Goal: Navigation & Orientation: Find specific page/section

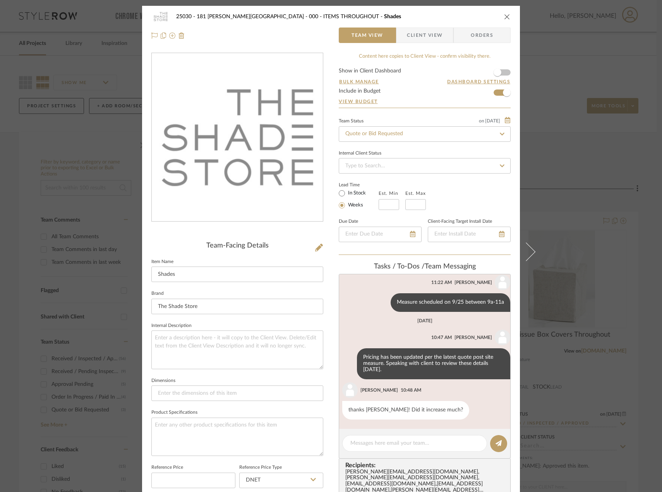
click at [588, 179] on div "25030 - 181 [PERSON_NAME] 000 - ITEMS THROUGHOUT Shades Team View Client View O…" at bounding box center [331, 246] width 662 height 492
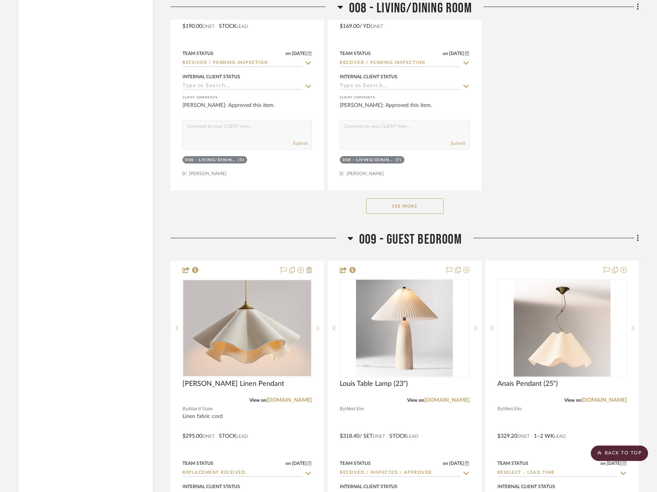
scroll to position [7696, 0]
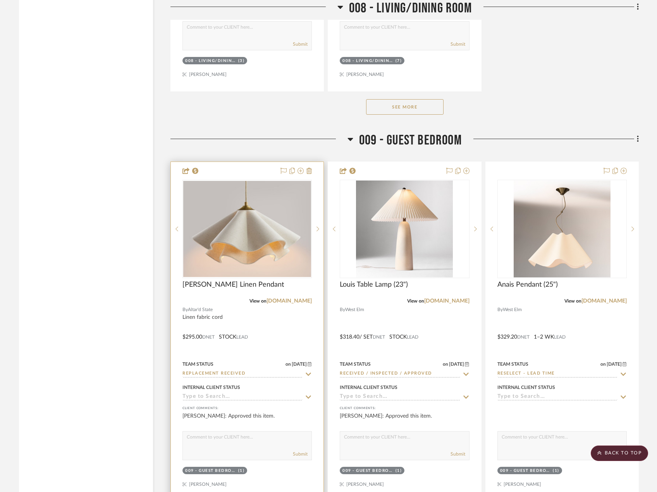
click at [300, 360] on div at bounding box center [247, 331] width 153 height 339
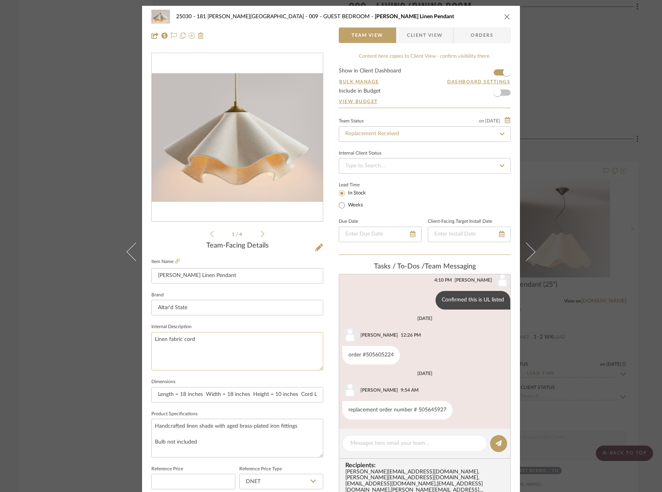
scroll to position [247, 0]
click at [414, 42] on span "Client View" at bounding box center [425, 34] width 36 height 15
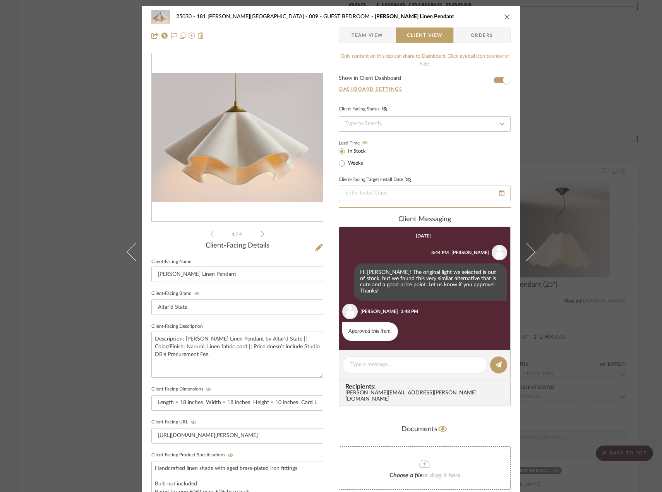
click at [352, 36] on span "Team View" at bounding box center [368, 34] width 32 height 15
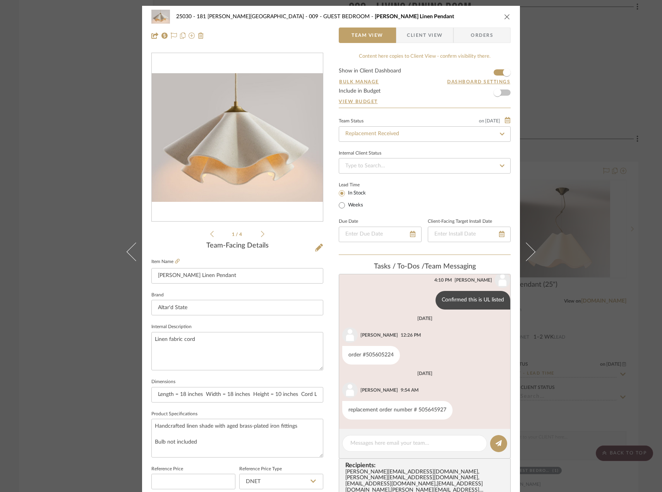
click at [40, 194] on div "25030 - 181 [PERSON_NAME] 009 - GUEST BEDROOM [PERSON_NAME] Linen Pendant Team …" at bounding box center [331, 246] width 662 height 492
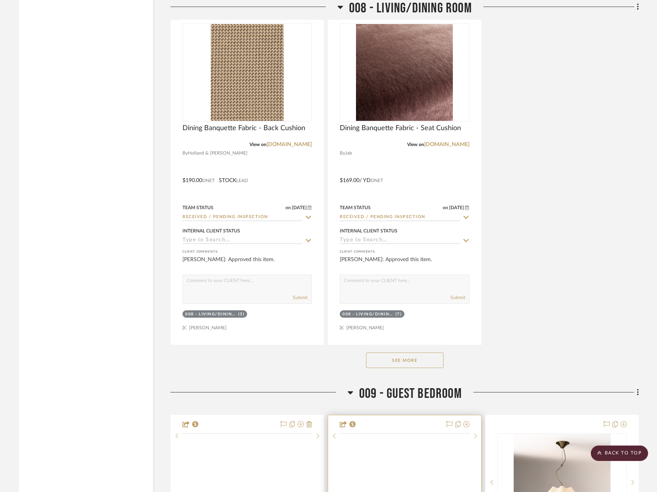
scroll to position [7502, 0]
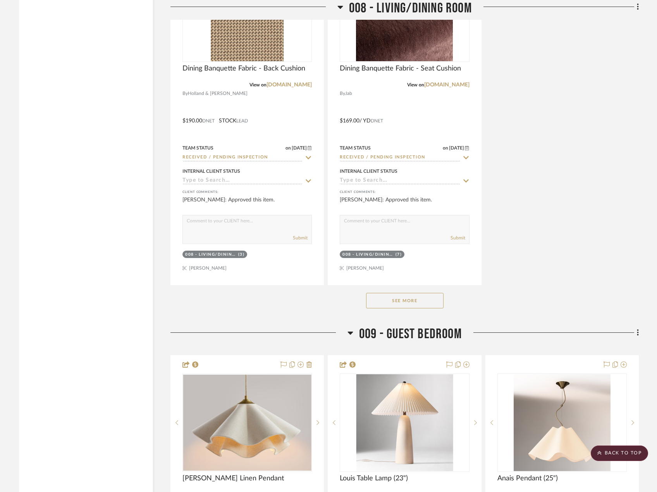
click at [413, 308] on button "See More" at bounding box center [404, 300] width 77 height 15
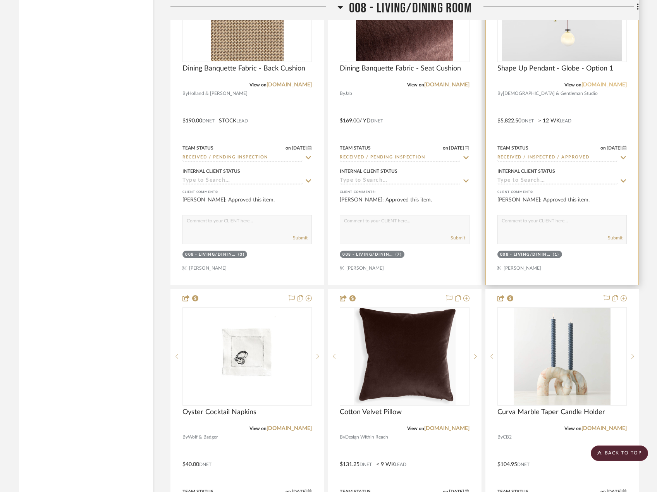
click at [596, 88] on link "[DOMAIN_NAME]" at bounding box center [603, 84] width 45 height 5
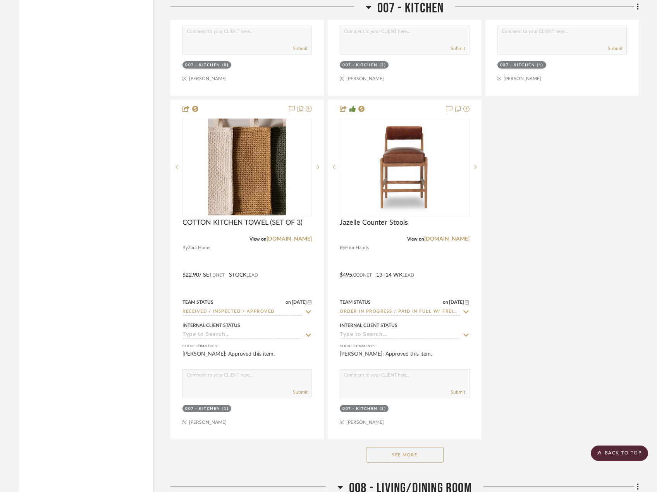
scroll to position [6340, 0]
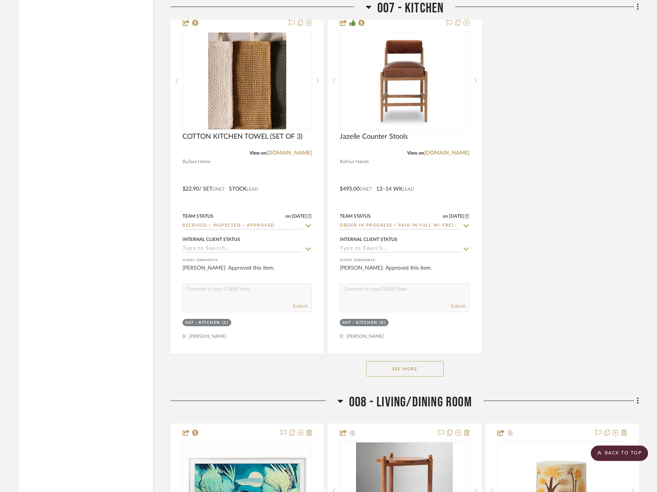
click at [423, 376] on button "See More" at bounding box center [404, 368] width 77 height 15
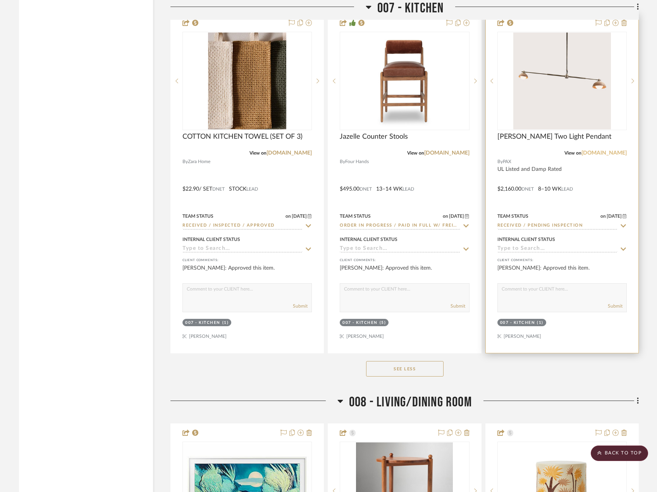
click at [606, 156] on link "[DOMAIN_NAME]" at bounding box center [603, 152] width 45 height 5
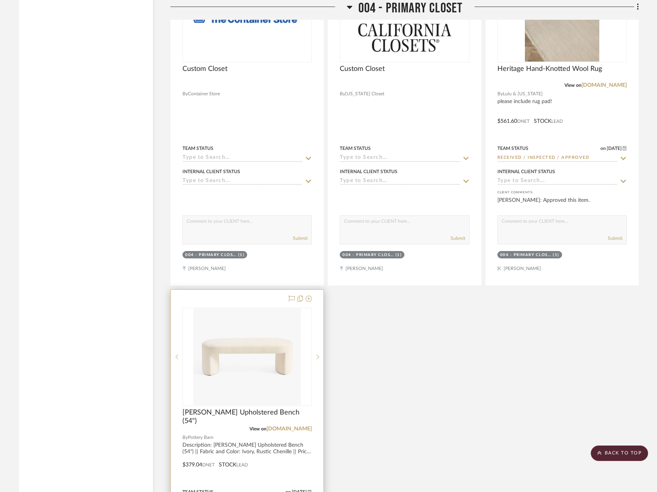
scroll to position [3552, 0]
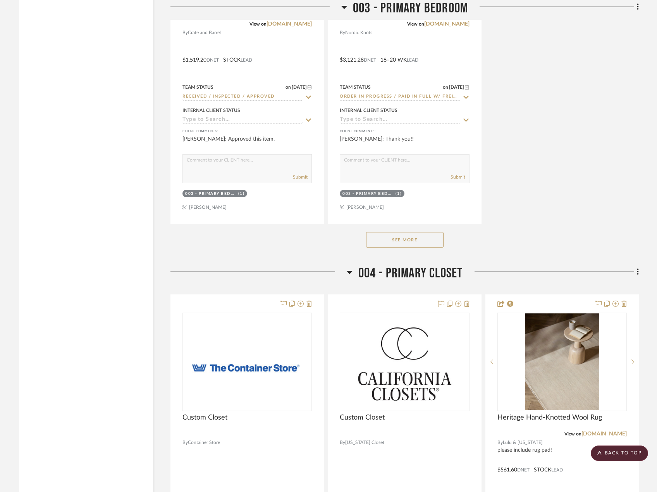
click at [430, 247] on button "See More" at bounding box center [404, 239] width 77 height 15
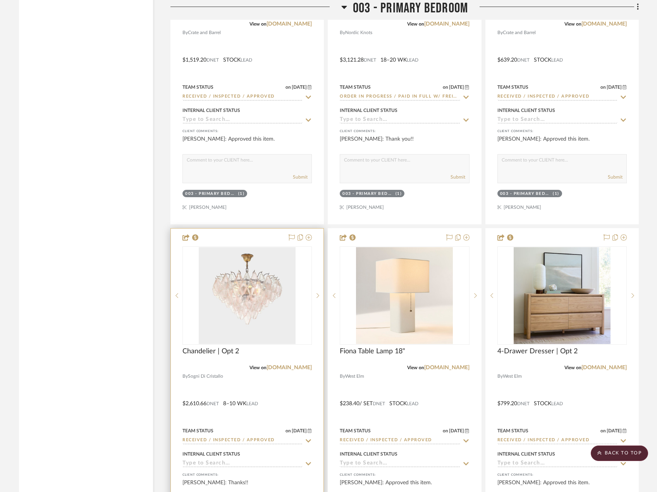
scroll to position [3745, 0]
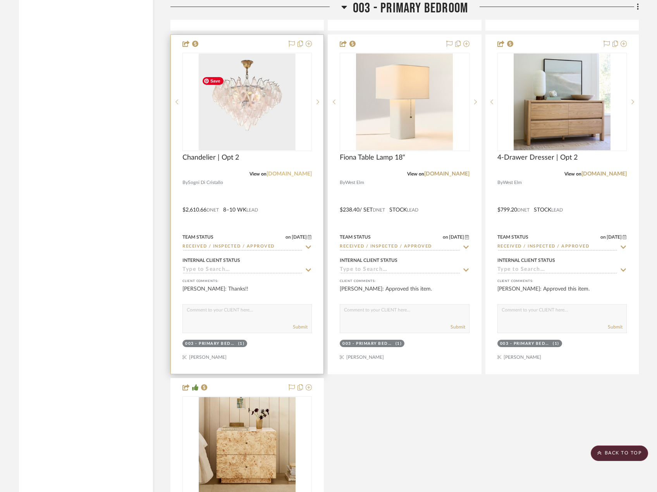
click at [298, 177] on div "View on [DOMAIN_NAME]" at bounding box center [246, 173] width 129 height 7
click at [298, 177] on link "[DOMAIN_NAME]" at bounding box center [288, 173] width 45 height 5
